Goal: Find specific page/section: Find specific page/section

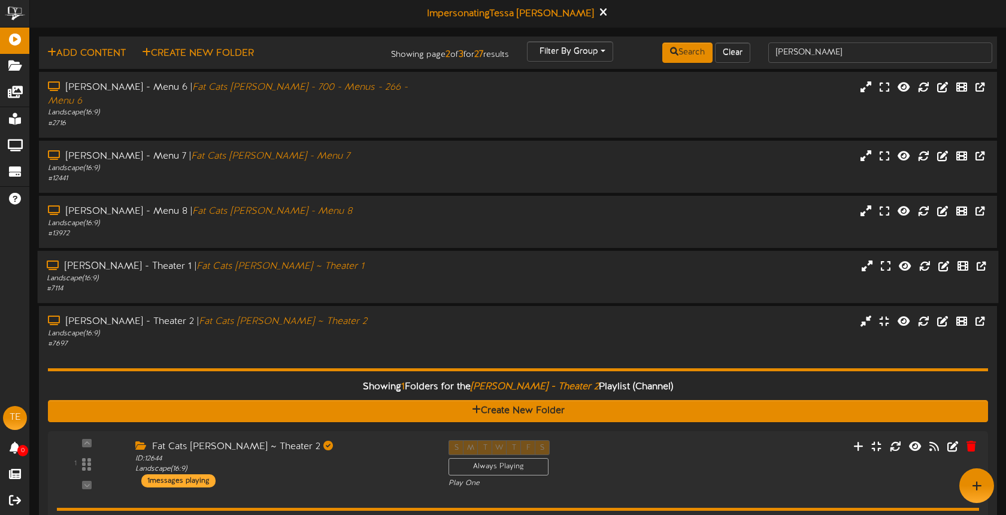
click at [339, 274] on div "Landscape ( 16:9 )" at bounding box center [238, 279] width 383 height 10
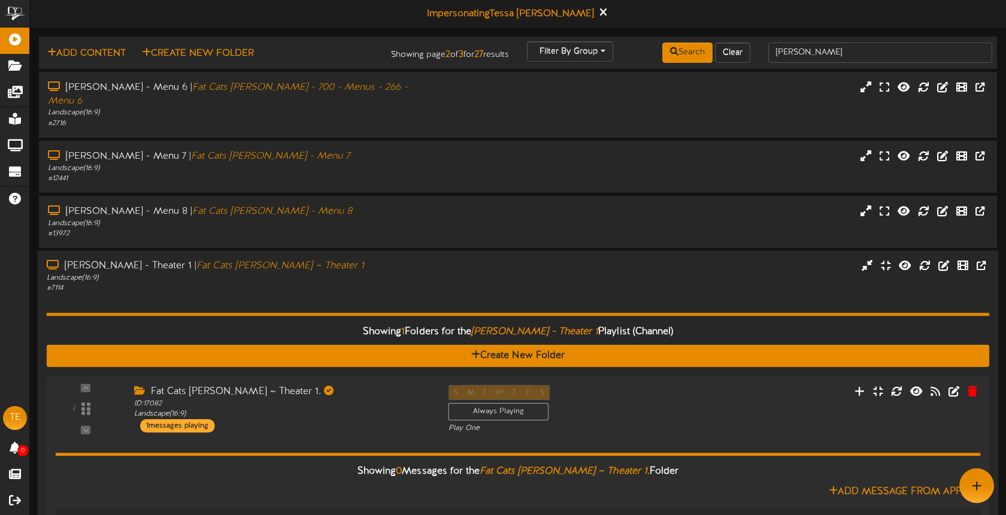
click at [348, 273] on div "Landscape ( 16:9 )" at bounding box center [238, 278] width 383 height 10
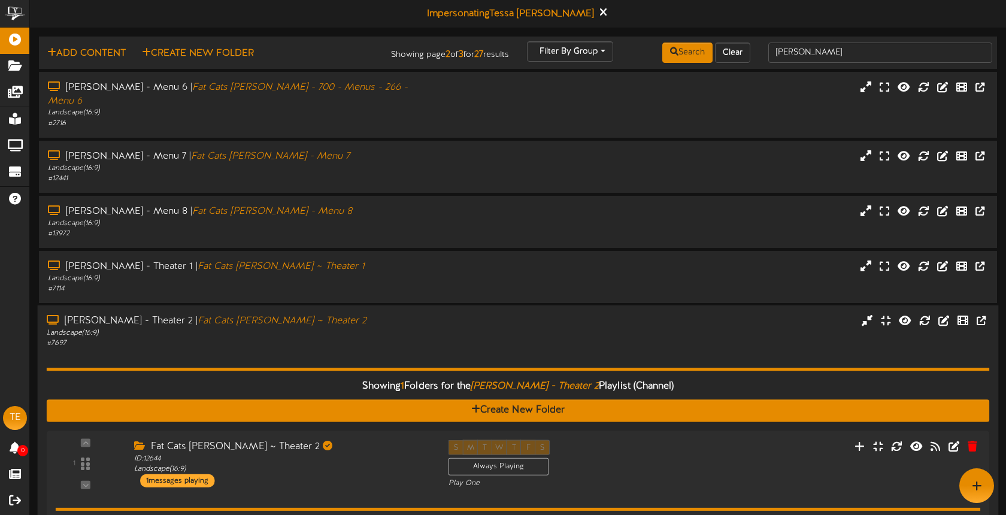
click at [341, 328] on div "Landscape ( 16:9 )" at bounding box center [238, 333] width 383 height 10
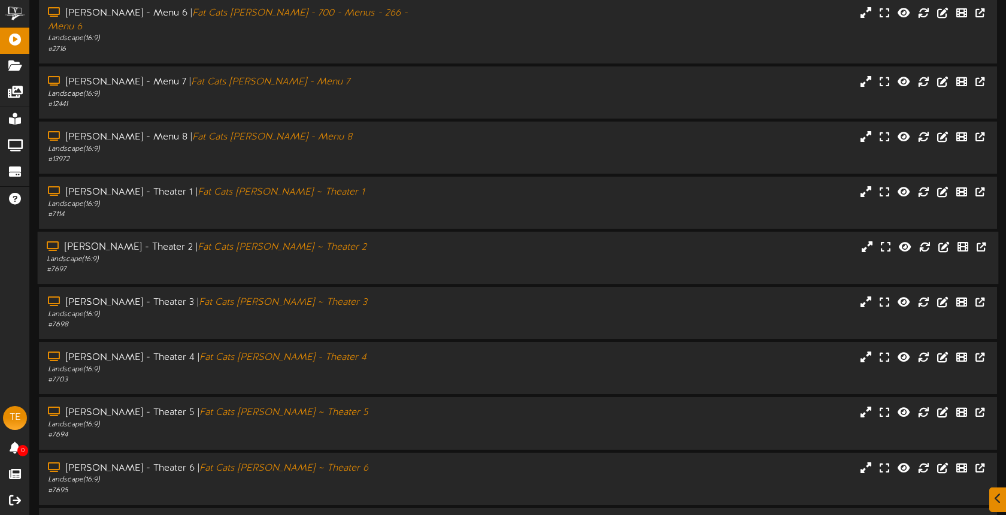
scroll to position [154, 0]
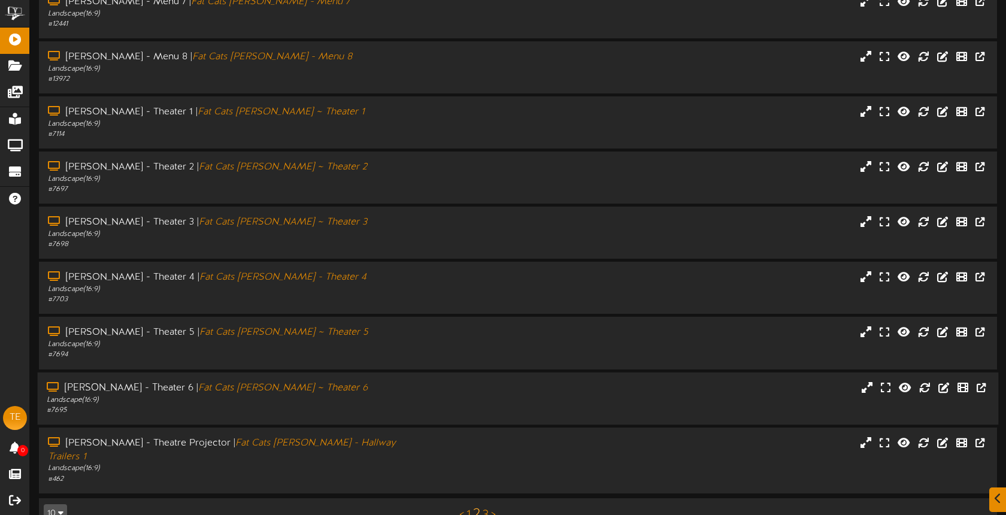
click at [354, 405] on div "# 7695" at bounding box center [238, 410] width 383 height 10
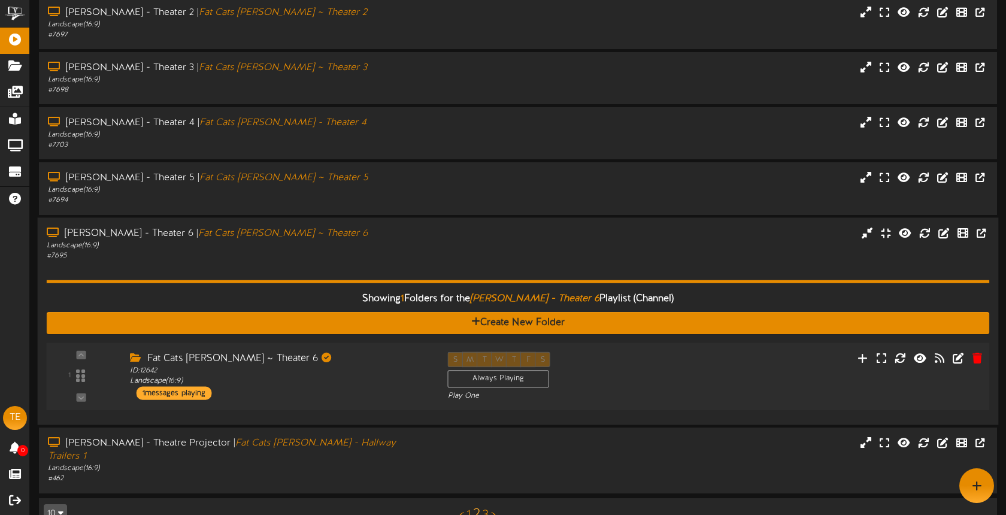
click at [371, 351] on div "Fat Cats Gilbert ~ Theater 6" at bounding box center [279, 358] width 299 height 14
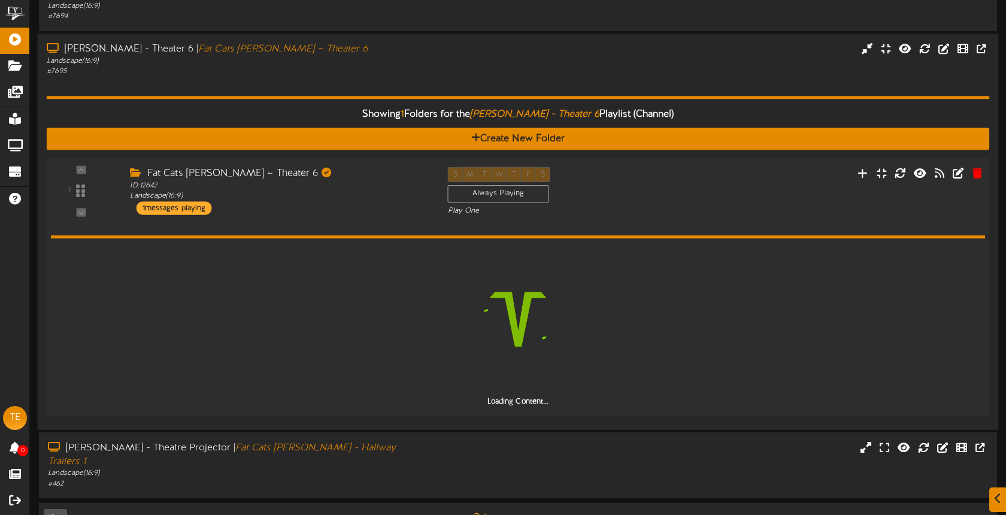
scroll to position [462, 0]
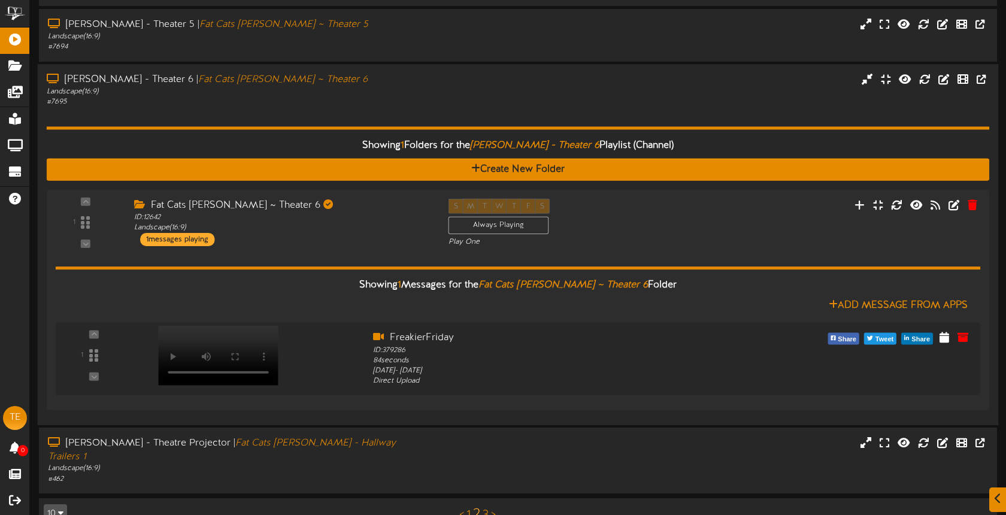
click at [380, 107] on div "Showing 1 Folders for the Gilbert - Theater 6 Playlist (Channel) Create New Fol…" at bounding box center [518, 261] width 943 height 309
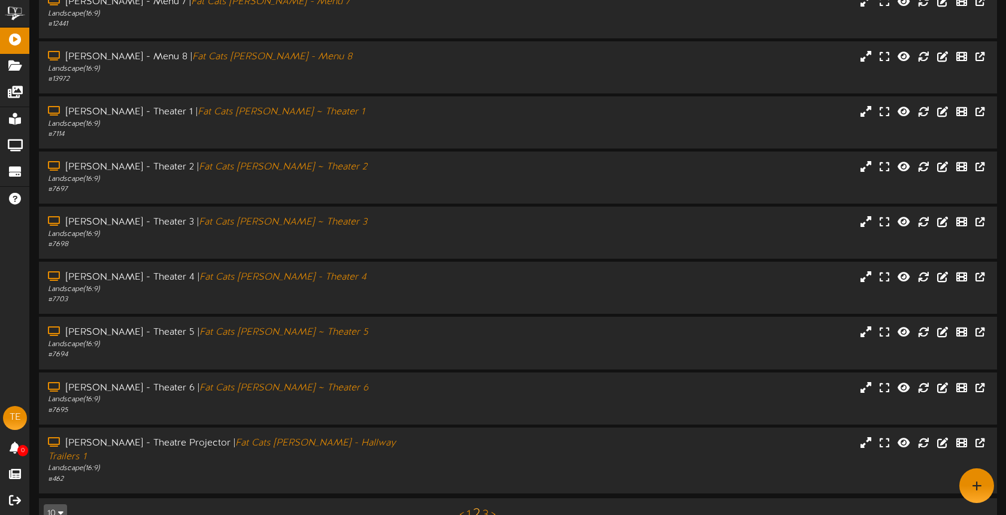
scroll to position [0, 0]
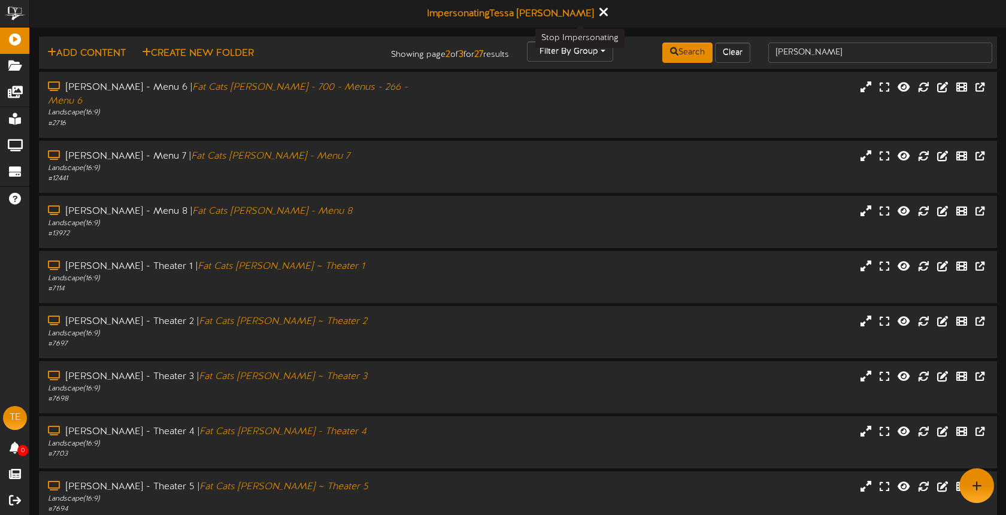
click at [599, 13] on icon at bounding box center [603, 11] width 8 height 13
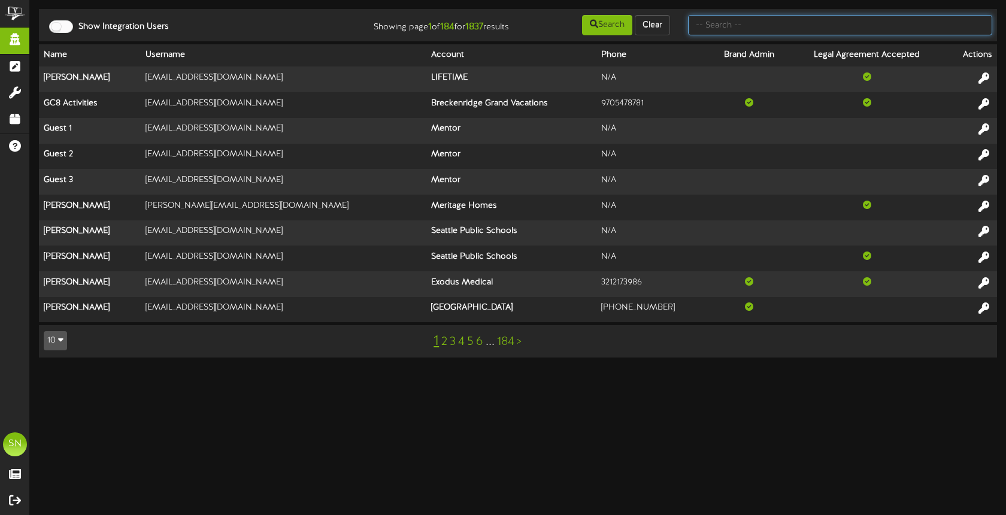
click at [709, 26] on input "text" at bounding box center [840, 25] width 304 height 20
type input "f"
click at [800, 28] on input "text" at bounding box center [840, 25] width 304 height 20
click at [748, 24] on input "text" at bounding box center [840, 25] width 304 height 20
type input "d"
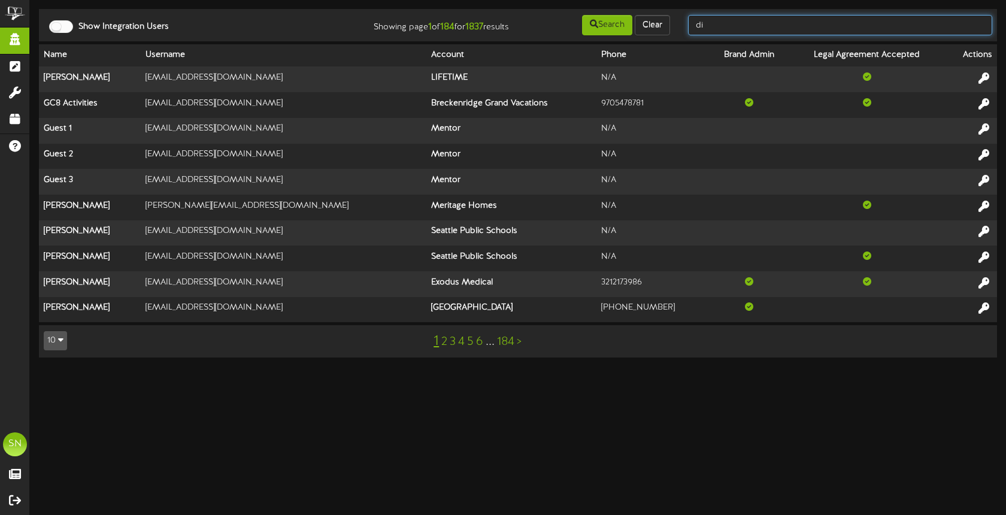
type input "d"
type input "the picklr"
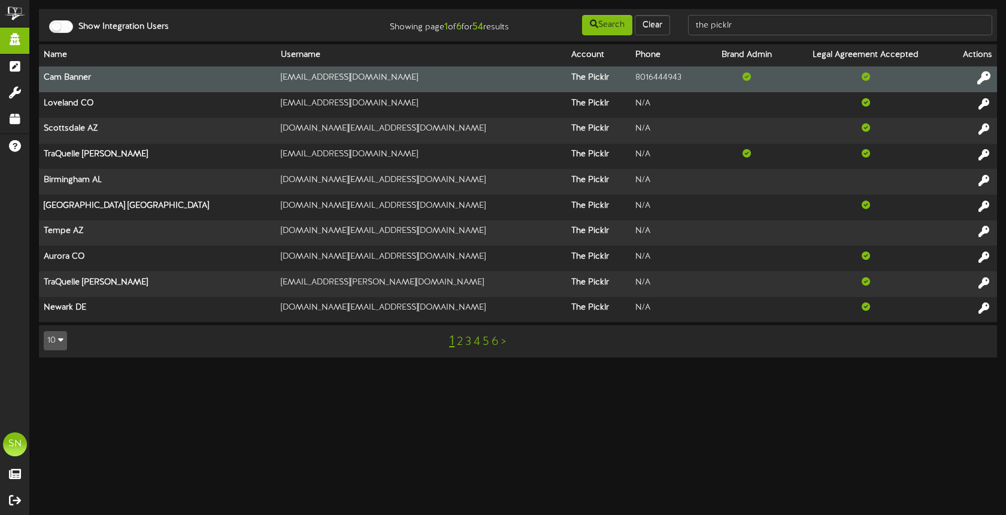
click at [984, 77] on icon at bounding box center [983, 77] width 13 height 13
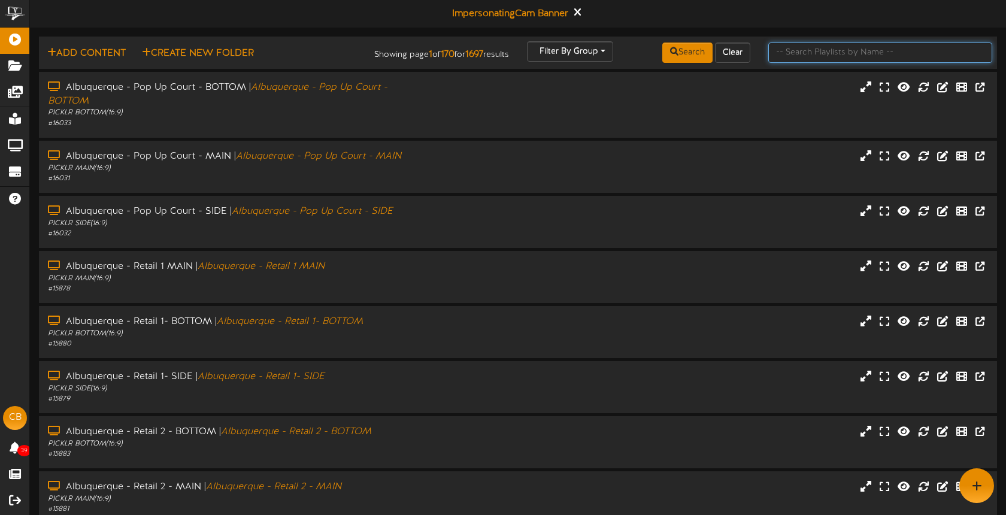
click at [791, 56] on input "text" at bounding box center [880, 53] width 224 height 20
type input "D"
type input "t"
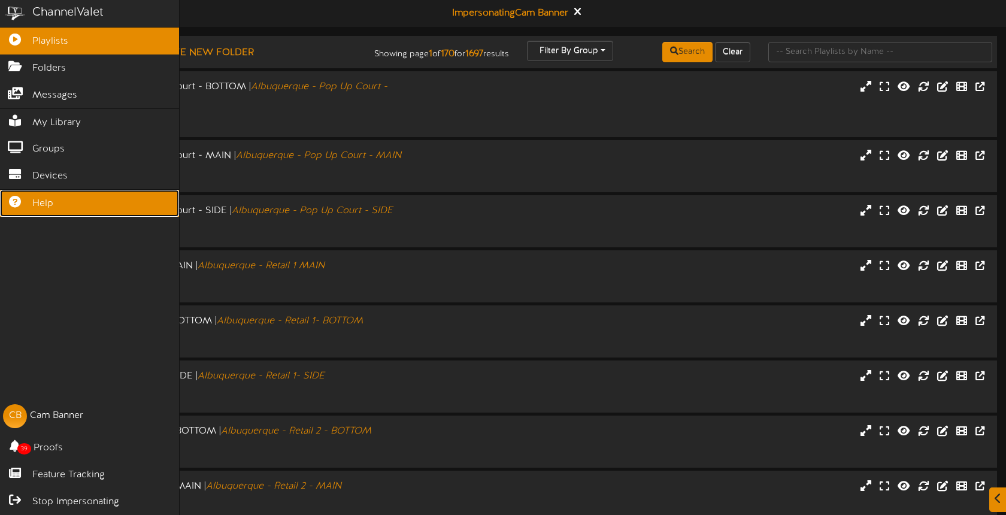
click at [28, 207] on link "Help" at bounding box center [89, 203] width 179 height 27
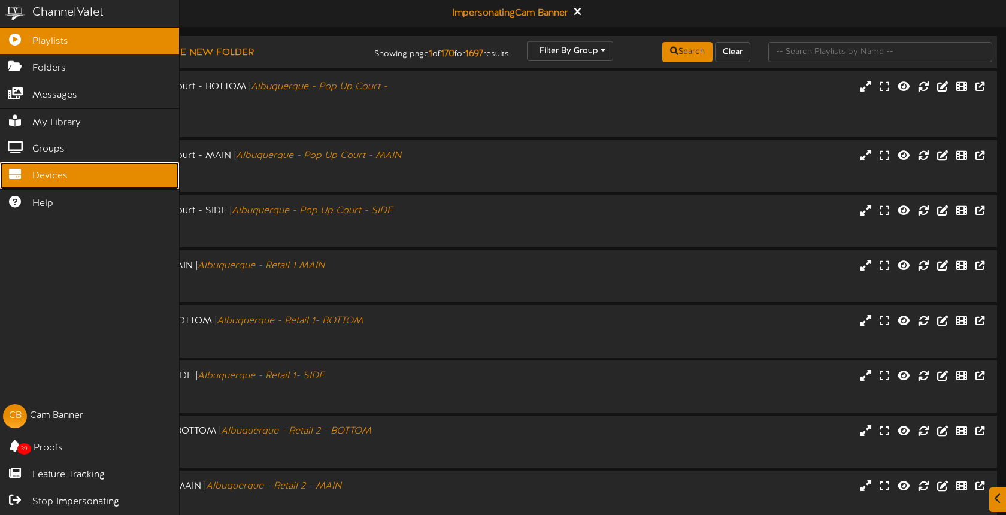
click at [46, 175] on span "Devices" at bounding box center [49, 176] width 35 height 14
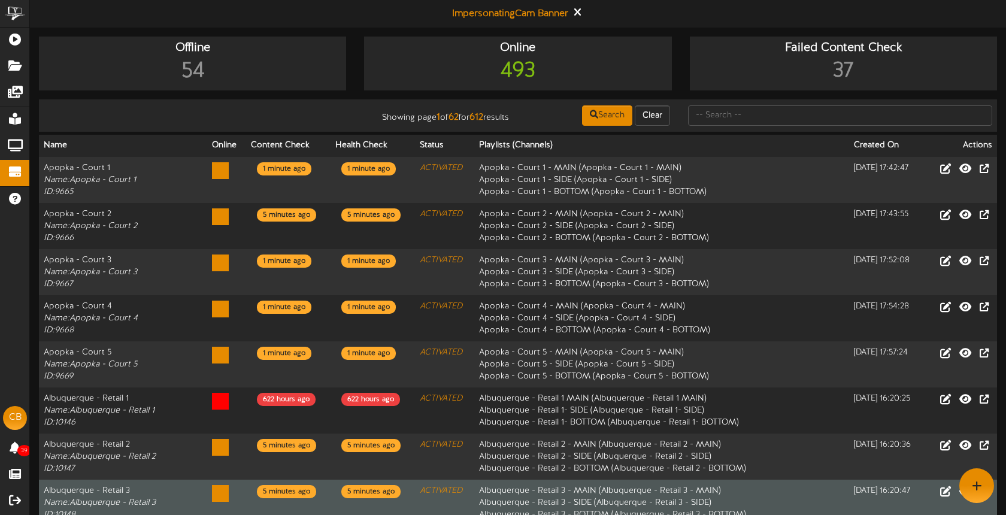
scroll to position [1, 0]
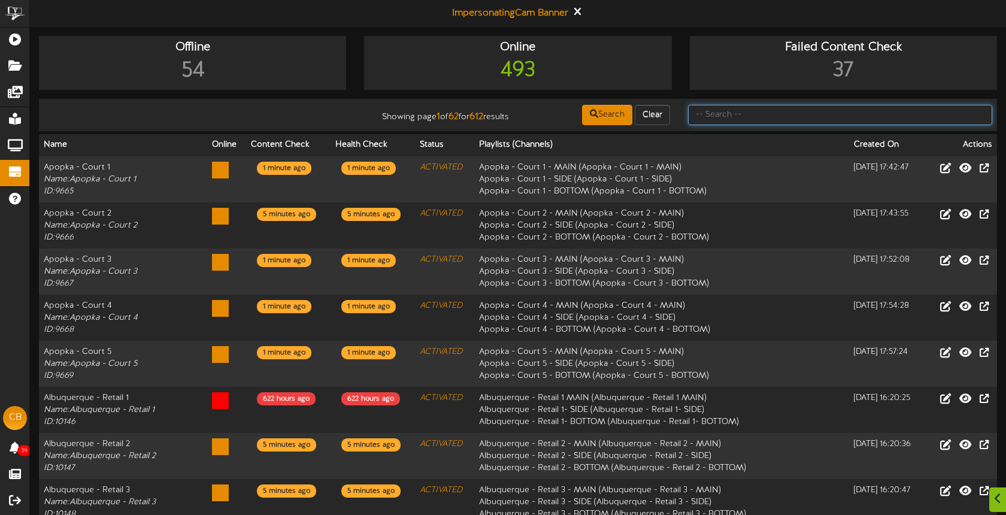
click at [732, 118] on input "text" at bounding box center [840, 115] width 304 height 20
type input "tuscon"
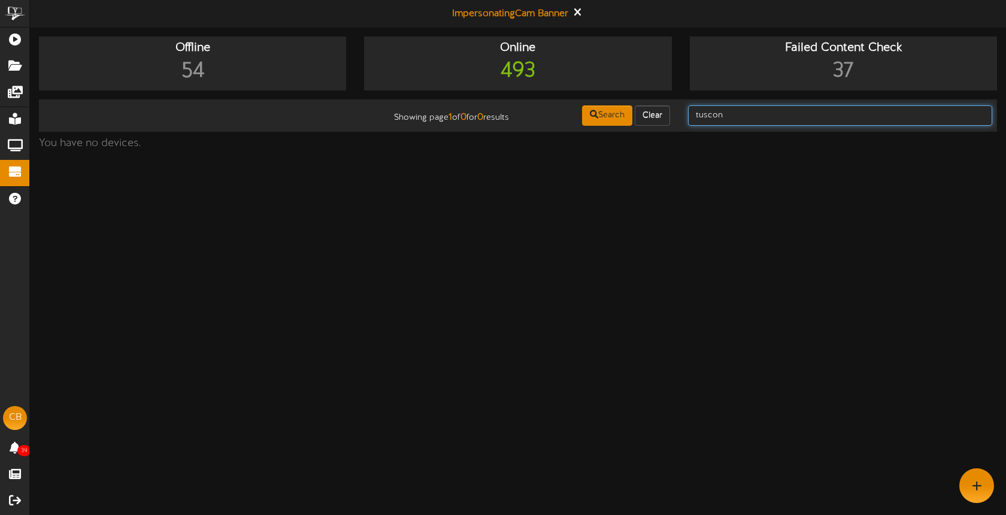
click at [747, 108] on input "tuscon" at bounding box center [840, 115] width 304 height 20
click at [747, 114] on input "tuscon" at bounding box center [840, 115] width 304 height 20
type input "[GEOGRAPHIC_DATA]"
